Goal: Task Accomplishment & Management: Complete application form

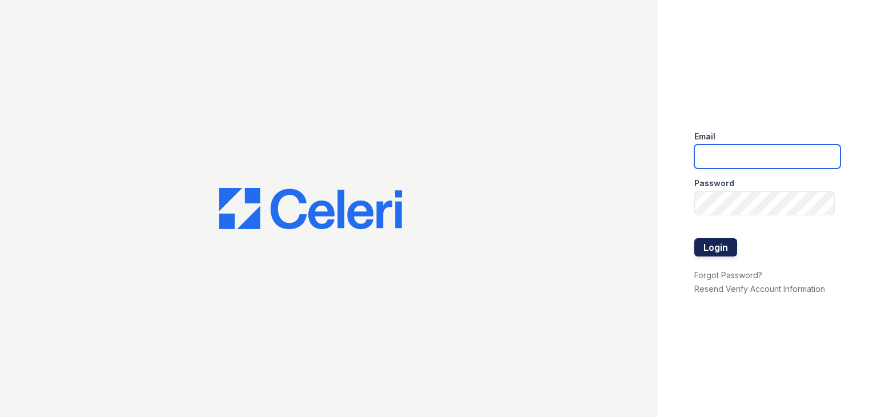
type input "[EMAIL_ADDRESS][DOMAIN_NAME]"
click at [711, 247] on button "Login" at bounding box center [715, 247] width 43 height 18
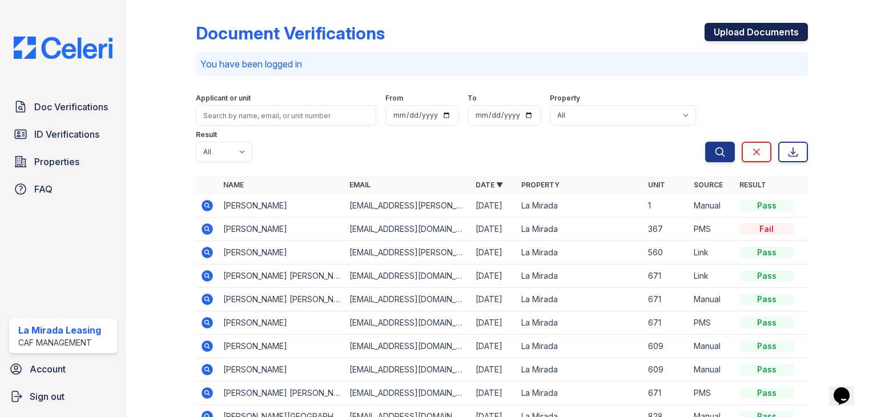
click at [767, 35] on link "Upload Documents" at bounding box center [755, 32] width 103 height 18
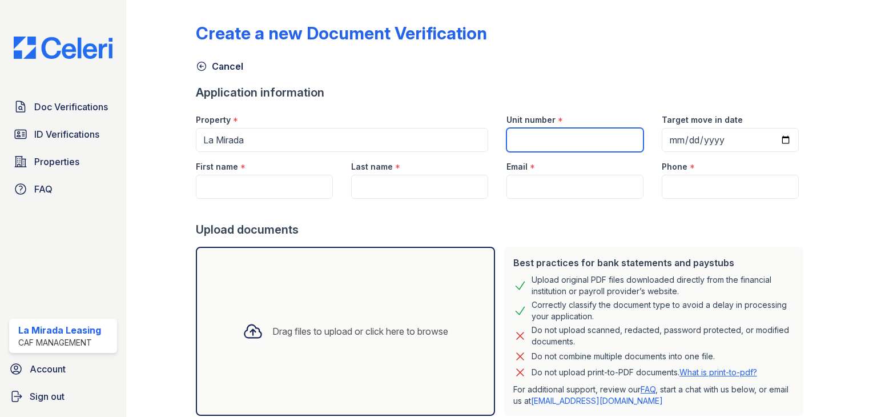
click at [529, 138] on input "Unit number" at bounding box center [574, 140] width 137 height 24
type input "362"
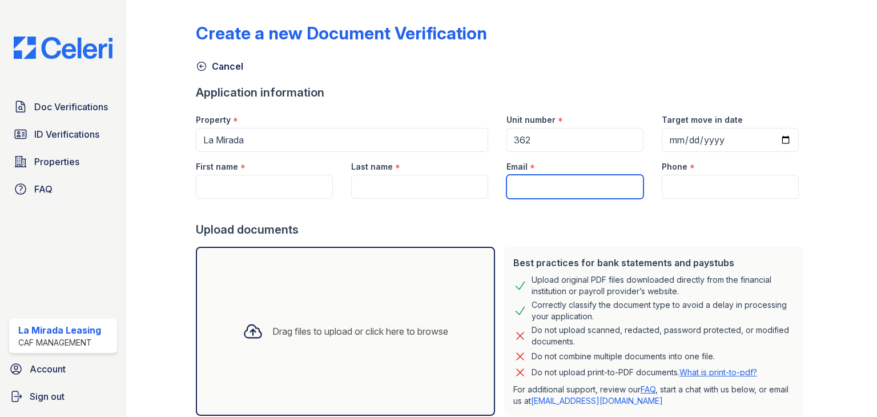
click at [545, 194] on input "Email" at bounding box center [574, 187] width 137 height 24
paste input "(314) 737-0104"
type input "(314) 737-0104"
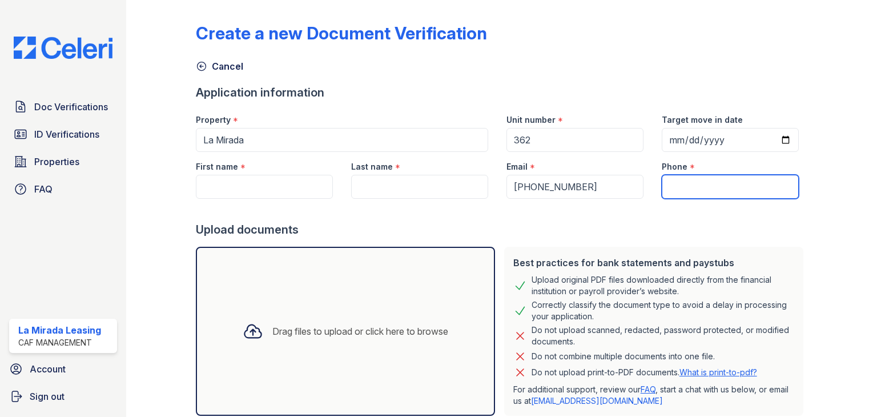
click at [697, 177] on input "Phone" at bounding box center [730, 187] width 137 height 24
click at [694, 187] on input "Phone" at bounding box center [730, 187] width 137 height 24
paste input "[EMAIL_ADDRESS][DOMAIN_NAME]"
type input "[EMAIL_ADDRESS][DOMAIN_NAME]"
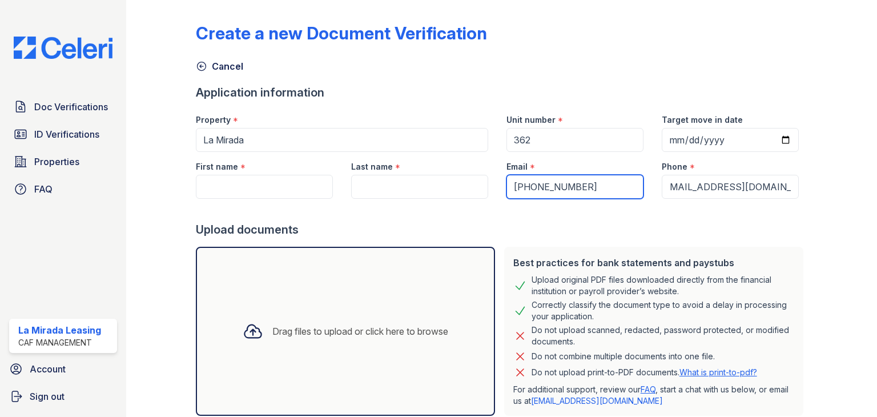
scroll to position [0, 0]
drag, startPoint x: 573, startPoint y: 187, endPoint x: 507, endPoint y: 187, distance: 65.7
click at [507, 187] on input "(314) 737-0104" at bounding box center [574, 187] width 137 height 24
paste input "[EMAIL_ADDRESS][DOMAIN_NAME]"
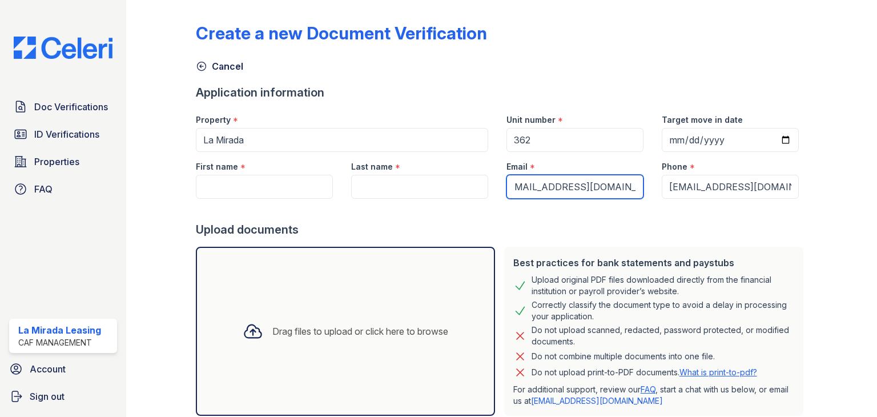
type input "[EMAIL_ADDRESS][DOMAIN_NAME]"
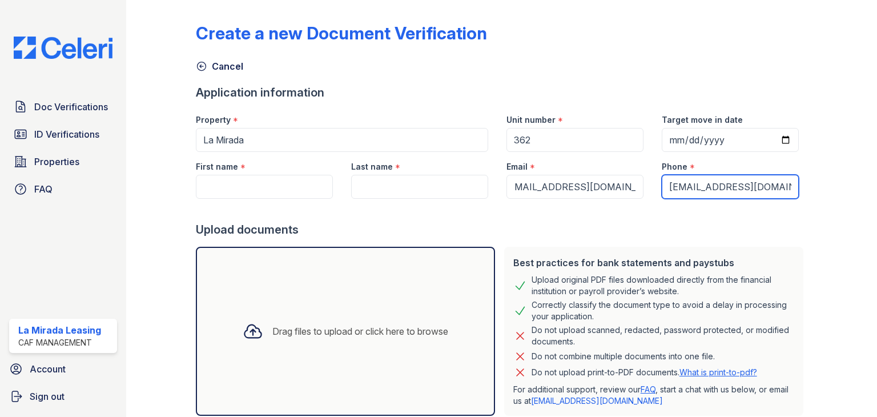
scroll to position [0, 0]
drag, startPoint x: 770, startPoint y: 184, endPoint x: 639, endPoint y: 189, distance: 130.8
click at [639, 189] on div "First name * Last name * Email * brandistevenson5@gmail.com Phone * brandisteve…" at bounding box center [497, 175] width 621 height 47
type input "l.com"
drag, startPoint x: 731, startPoint y: 181, endPoint x: 647, endPoint y: 187, distance: 84.1
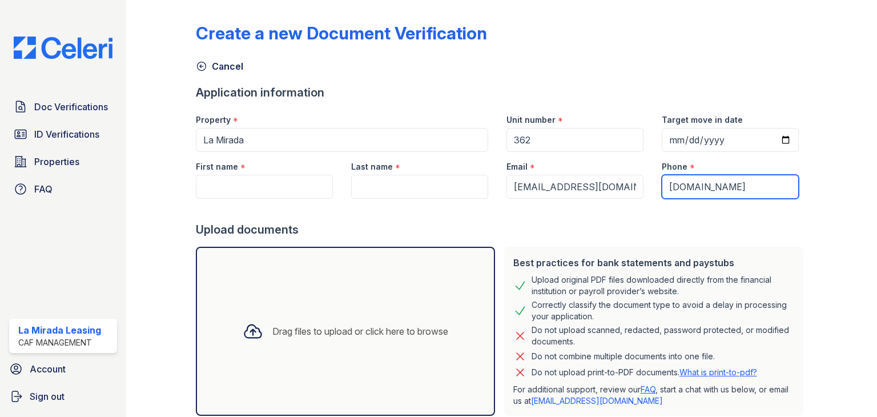
click at [653, 187] on div "Phone * l.com" at bounding box center [730, 175] width 155 height 47
click at [682, 186] on input "Phone" at bounding box center [730, 187] width 137 height 24
paste input "314) 737-0104"
type input "314) 737-0104"
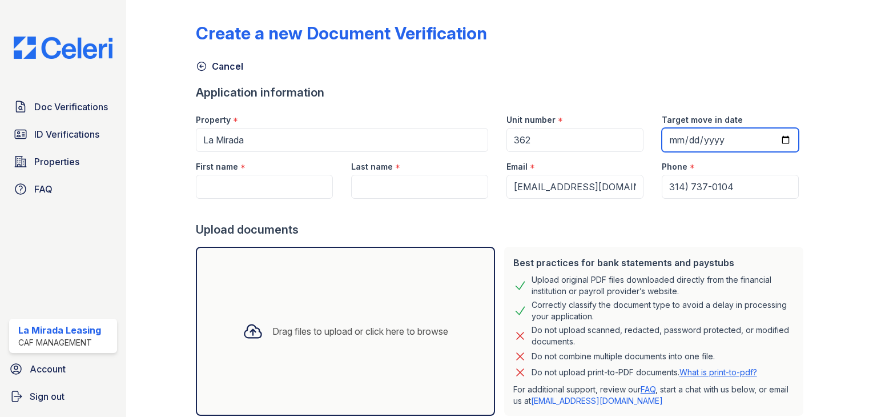
click at [671, 135] on input "Target move in date" at bounding box center [730, 140] width 137 height 24
type input "[DATE]"
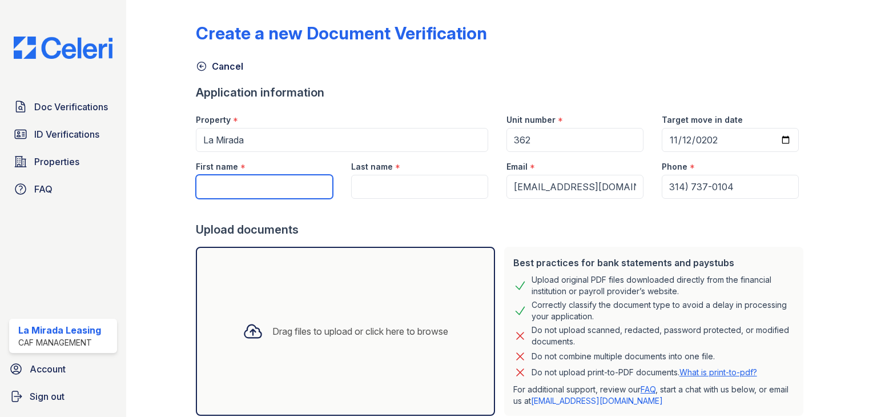
click at [275, 187] on input "First name" at bounding box center [264, 187] width 137 height 24
type input "brandi"
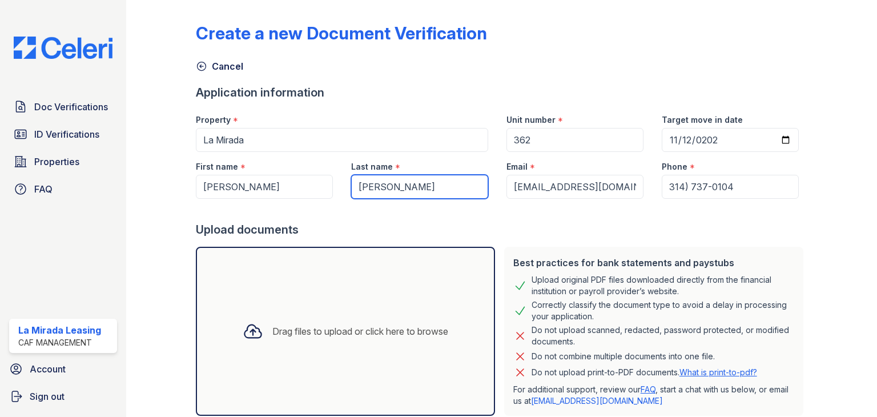
type input "stevenson"
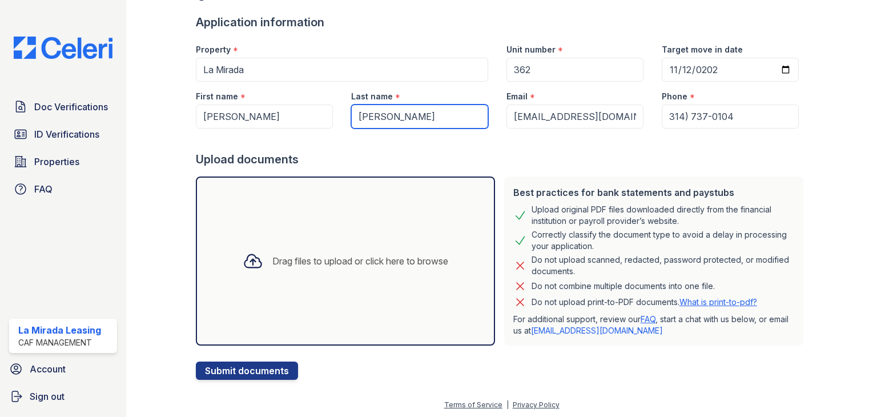
scroll to position [71, 0]
click at [333, 245] on div "Drag files to upload or click here to browse" at bounding box center [346, 259] width 224 height 39
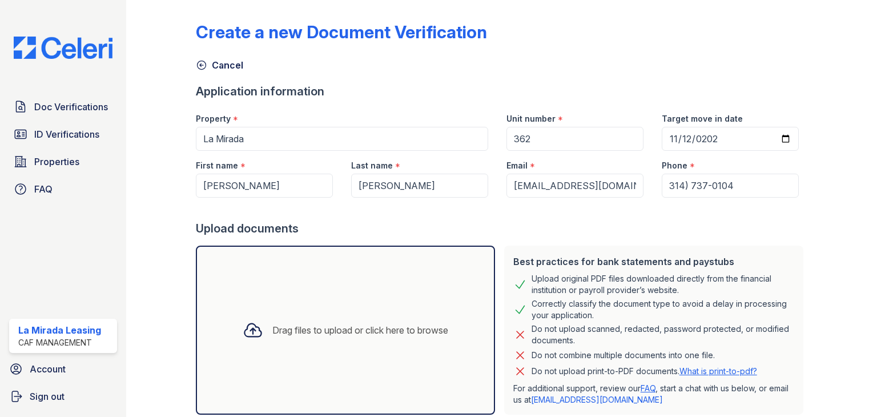
scroll to position [0, 0]
click at [316, 275] on div "Drag files to upload or click here to browse" at bounding box center [345, 331] width 299 height 169
click at [304, 293] on div "Drag files to upload or click here to browse" at bounding box center [345, 331] width 299 height 169
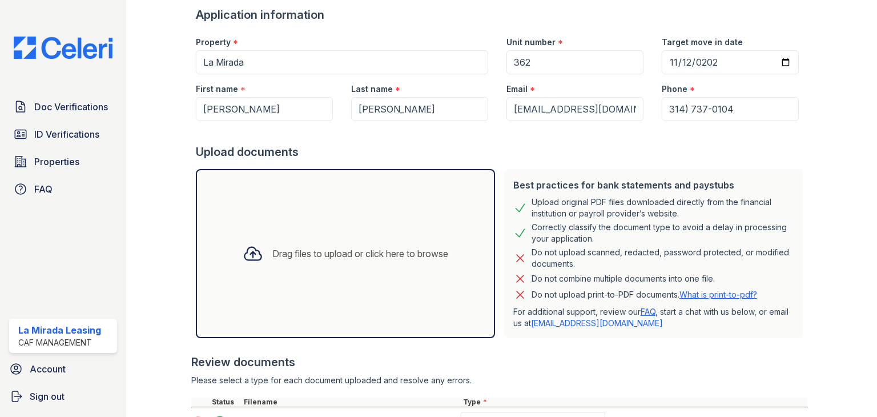
scroll to position [171, 0]
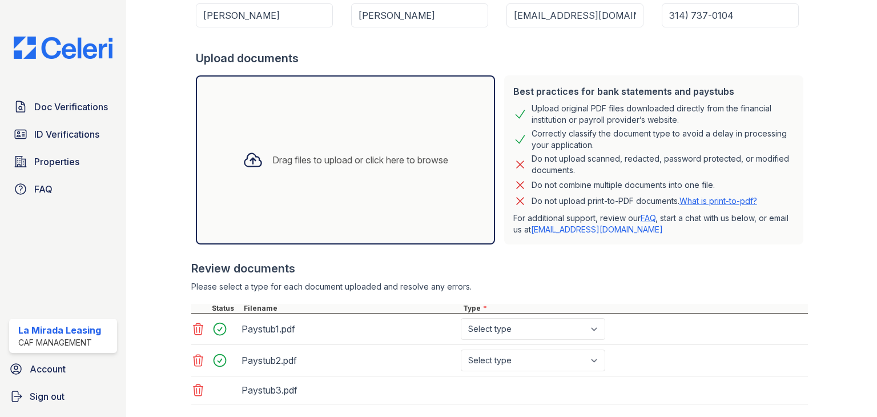
click at [293, 149] on div "Drag files to upload or click here to browse" at bounding box center [346, 159] width 224 height 39
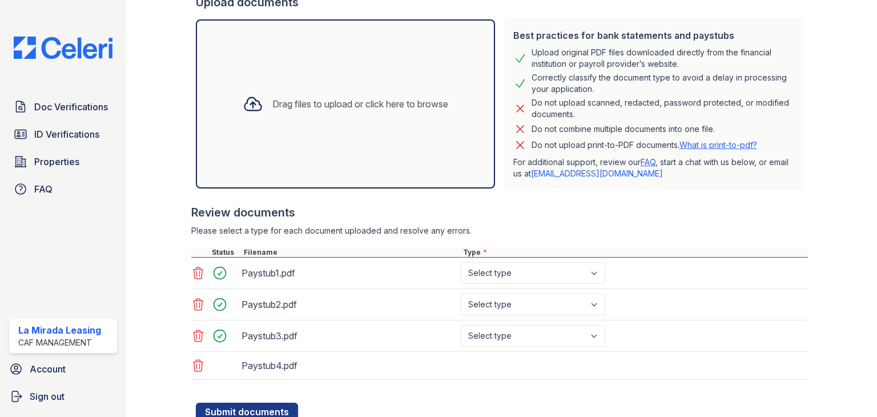
scroll to position [268, 0]
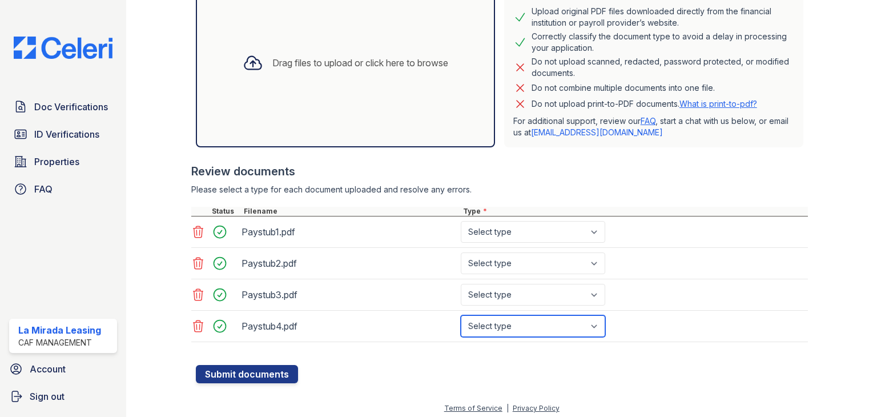
click at [566, 323] on select "Select type Paystub Bank Statement Offer Letter Tax Documents Benefit Award Let…" at bounding box center [533, 326] width 144 height 22
select select "paystub"
click at [461, 315] on select "Select type Paystub Bank Statement Offer Letter Tax Documents Benefit Award Let…" at bounding box center [533, 326] width 144 height 22
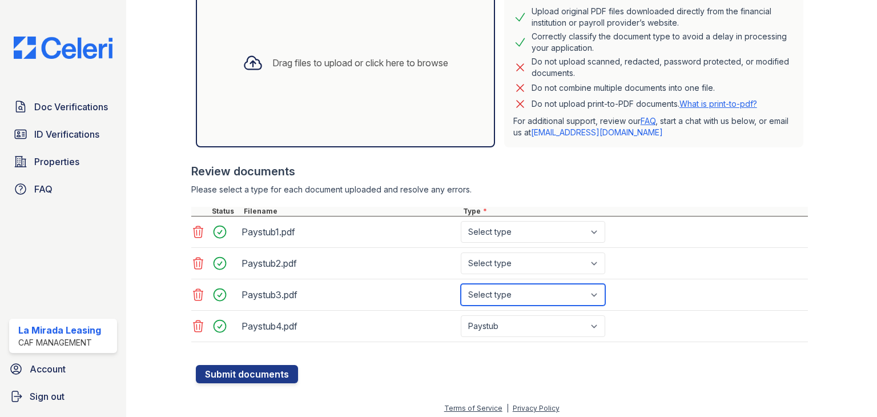
click at [523, 292] on select "Select type Paystub Bank Statement Offer Letter Tax Documents Benefit Award Let…" at bounding box center [533, 295] width 144 height 22
select select "paystub"
click at [461, 284] on select "Select type Paystub Bank Statement Offer Letter Tax Documents Benefit Award Let…" at bounding box center [533, 295] width 144 height 22
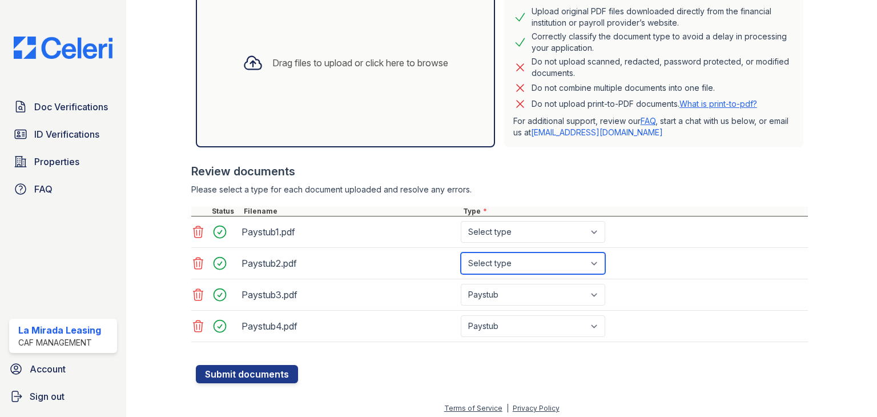
click at [502, 259] on select "Select type Paystub Bank Statement Offer Letter Tax Documents Benefit Award Let…" at bounding box center [533, 263] width 144 height 22
select select "paystub"
click at [461, 252] on select "Select type Paystub Bank Statement Offer Letter Tax Documents Benefit Award Let…" at bounding box center [533, 263] width 144 height 22
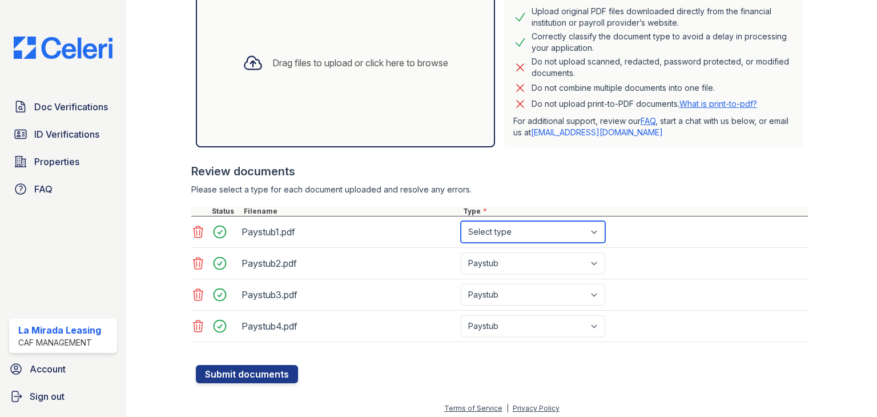
click at [505, 232] on select "Select type Paystub Bank Statement Offer Letter Tax Documents Benefit Award Let…" at bounding box center [533, 232] width 144 height 22
select select "paystub"
click at [461, 221] on select "Select type Paystub Bank Statement Offer Letter Tax Documents Benefit Award Let…" at bounding box center [533, 232] width 144 height 22
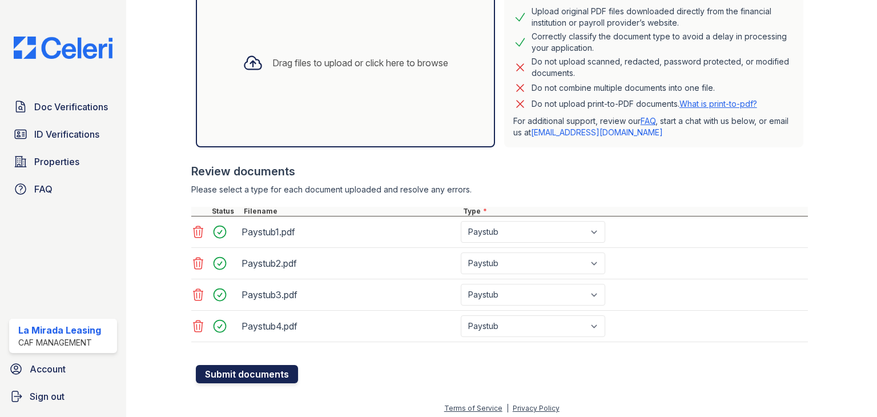
click at [272, 373] on button "Submit documents" at bounding box center [247, 374] width 102 height 18
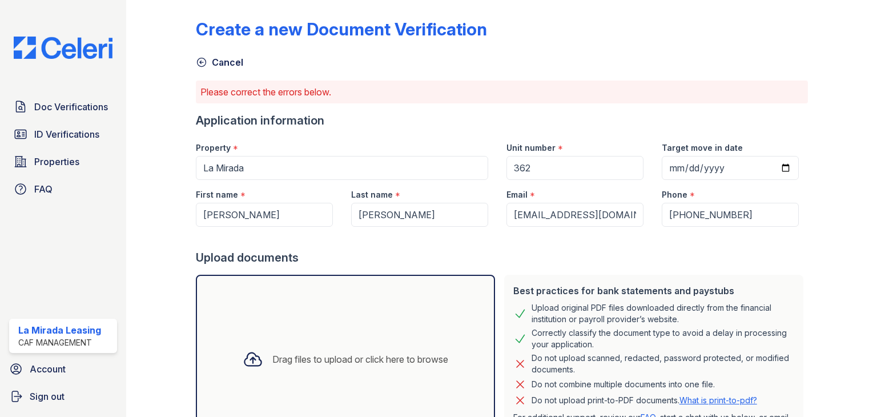
scroll to position [0, 0]
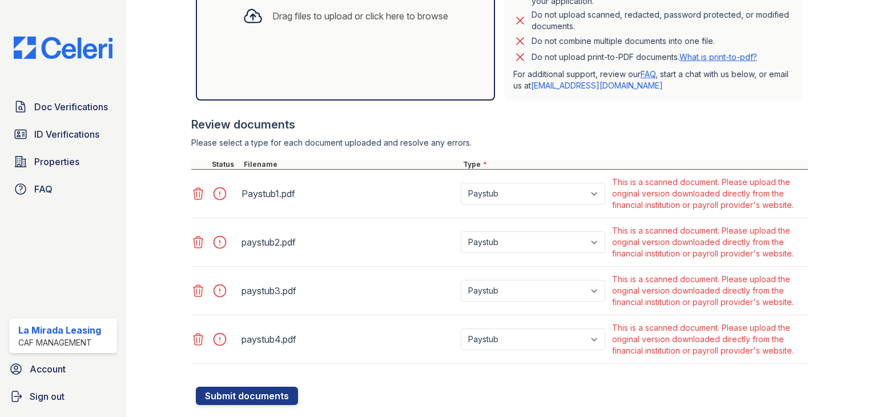
scroll to position [373, 0]
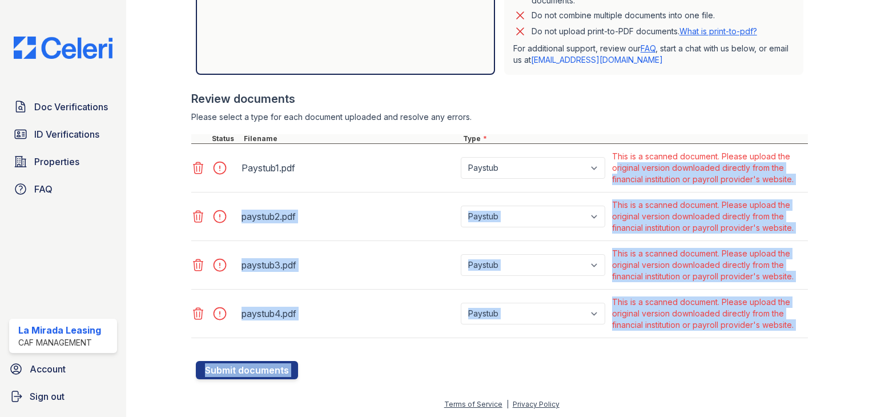
drag, startPoint x: 804, startPoint y: 189, endPoint x: 611, endPoint y: 166, distance: 193.7
click at [611, 166] on div "Create a new Document Verification Cancel Please correct the errors below. Appl…" at bounding box center [501, 12] width 714 height 770
click at [812, 243] on div at bounding box center [833, 5] width 51 height 747
click at [604, 373] on form "Application information Property * La Mirada Unit number * 362 Target move in d…" at bounding box center [502, 61] width 612 height 635
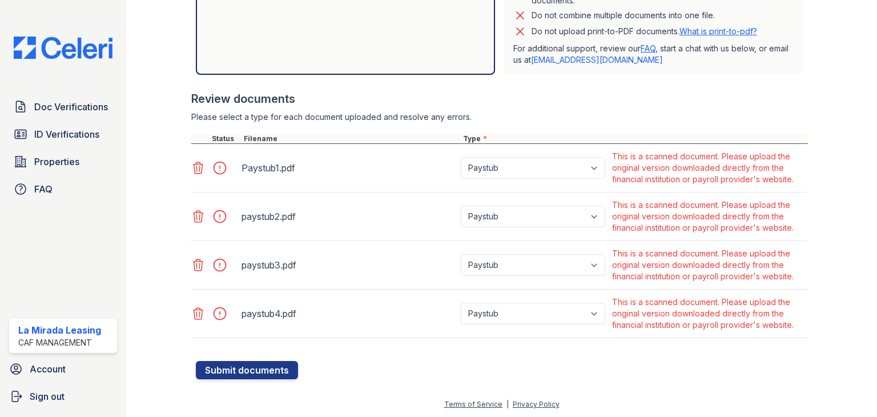
click at [561, 94] on div "Review documents" at bounding box center [499, 99] width 617 height 16
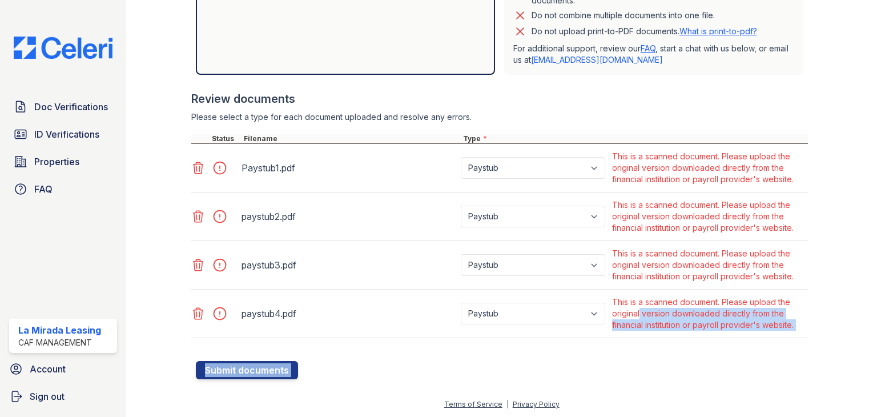
drag, startPoint x: 805, startPoint y: 341, endPoint x: 638, endPoint y: 311, distance: 169.4
click at [638, 311] on div "Create a new Document Verification Cancel Please correct the errors below. Appl…" at bounding box center [501, 12] width 714 height 770
click at [678, 317] on div "This is a scanned document. Please upload the original version downloaded direc…" at bounding box center [709, 313] width 194 height 34
click at [695, 349] on div at bounding box center [502, 354] width 612 height 11
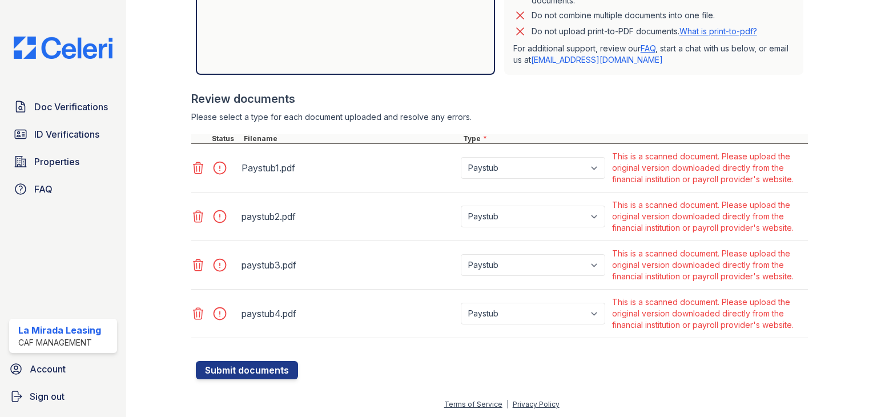
click at [540, 119] on div "Please select a type for each document uploaded and resolve any errors." at bounding box center [499, 116] width 617 height 11
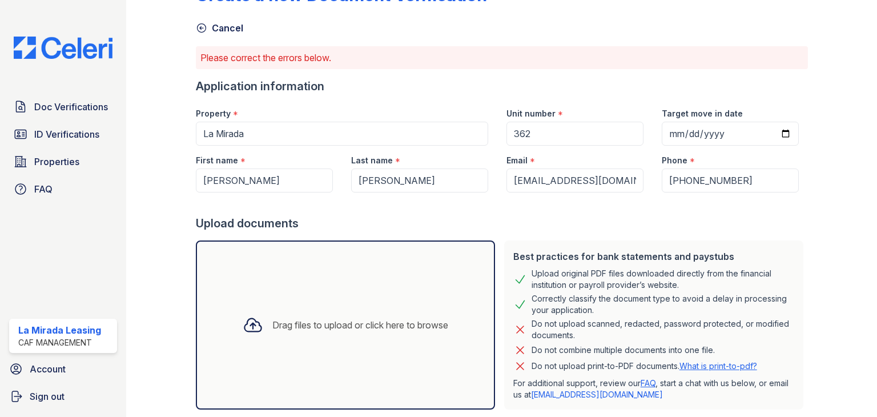
scroll to position [0, 0]
